Goal: Information Seeking & Learning: Learn about a topic

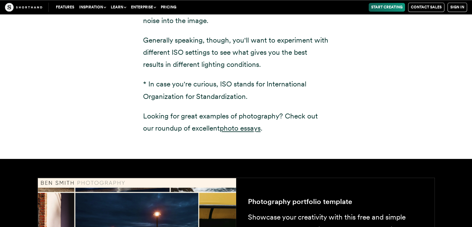
scroll to position [950, 0]
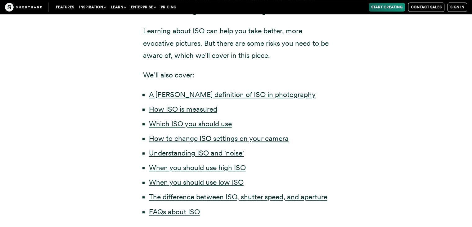
scroll to position [299, 0]
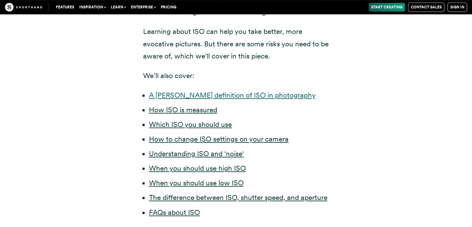
click at [155, 97] on link "A [PERSON_NAME] definition of ISO in photography" at bounding box center [232, 95] width 167 height 9
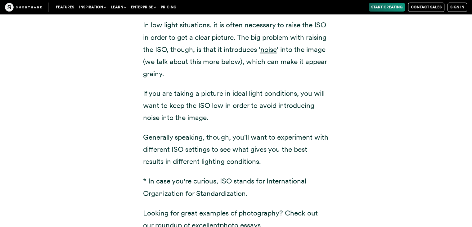
scroll to position [855, 0]
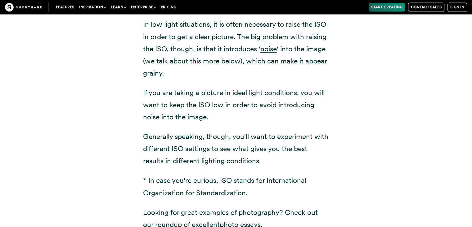
click at [154, 97] on p "If you are taking a picture in ideal light conditions, you will want to keep th…" at bounding box center [236, 105] width 186 height 36
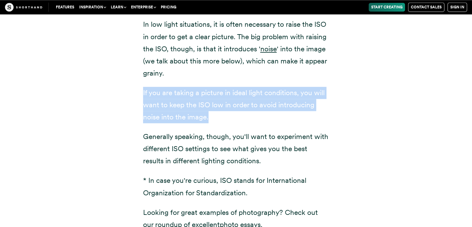
drag, startPoint x: 143, startPoint y: 93, endPoint x: 257, endPoint y: 112, distance: 115.8
click at [257, 112] on p "If you are taking a picture in ideal light conditions, you will want to keep th…" at bounding box center [236, 105] width 186 height 36
copy p "If you are taking a picture in ideal light conditions, you will want to keep th…"
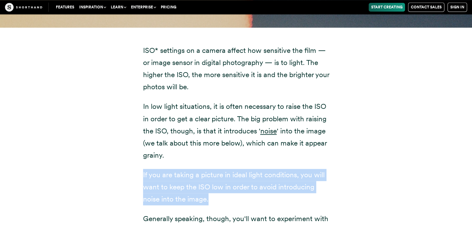
scroll to position [783, 0]
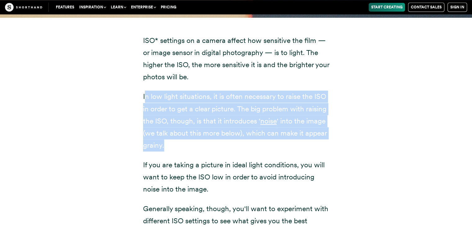
drag, startPoint x: 144, startPoint y: 92, endPoint x: 263, endPoint y: 141, distance: 128.8
click at [263, 141] on p "In low light situations, it is often necessary to raise the ISO in order to get…" at bounding box center [236, 120] width 186 height 61
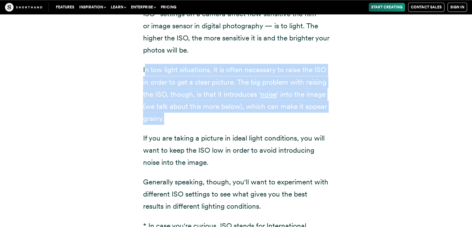
scroll to position [811, 0]
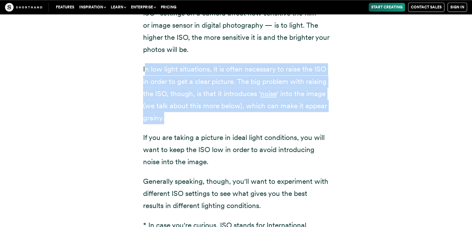
copy p "n low light situations, it is often necessary to raise the ISO in order to get …"
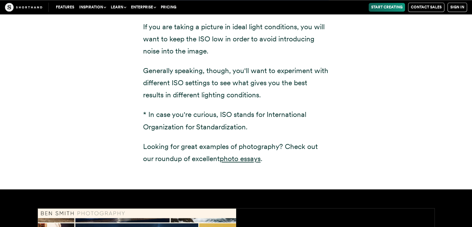
scroll to position [920, 0]
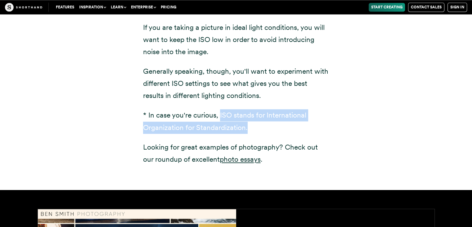
drag, startPoint x: 220, startPoint y: 112, endPoint x: 268, endPoint y: 132, distance: 52.0
click at [268, 132] on p "* In case you're curious, ISO stands for International Organization for Standar…" at bounding box center [236, 121] width 186 height 24
copy p "ISO stands for International Organization for Standardization."
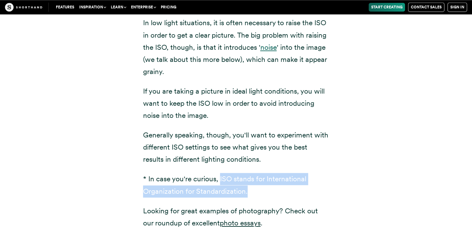
click at [269, 45] on link "noise" at bounding box center [268, 47] width 16 height 9
